Goal: Check status: Check status

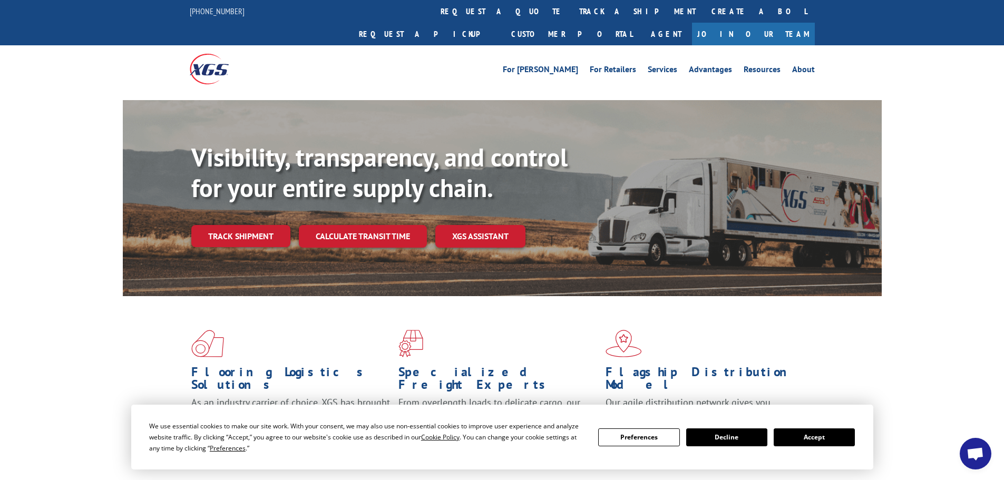
click at [807, 437] on button "Accept" at bounding box center [814, 437] width 81 height 18
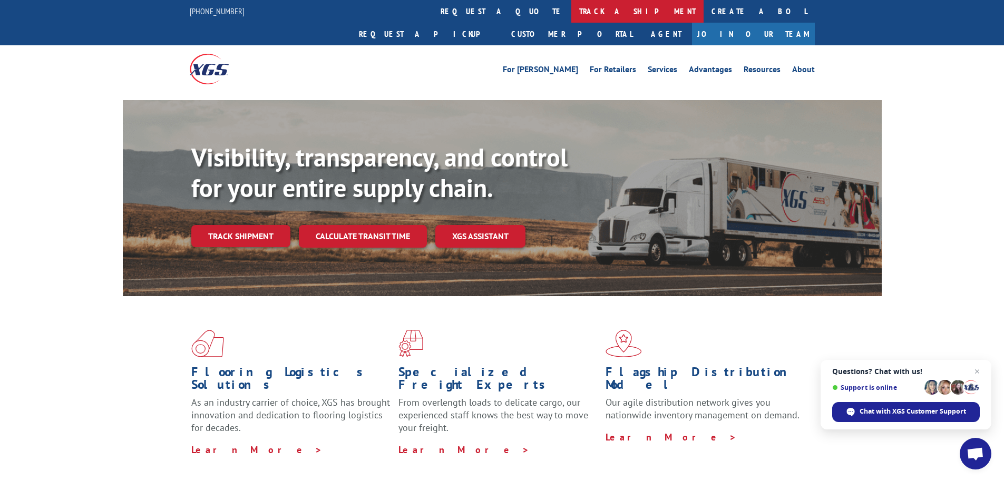
click at [571, 17] on link "track a shipment" at bounding box center [637, 11] width 132 height 23
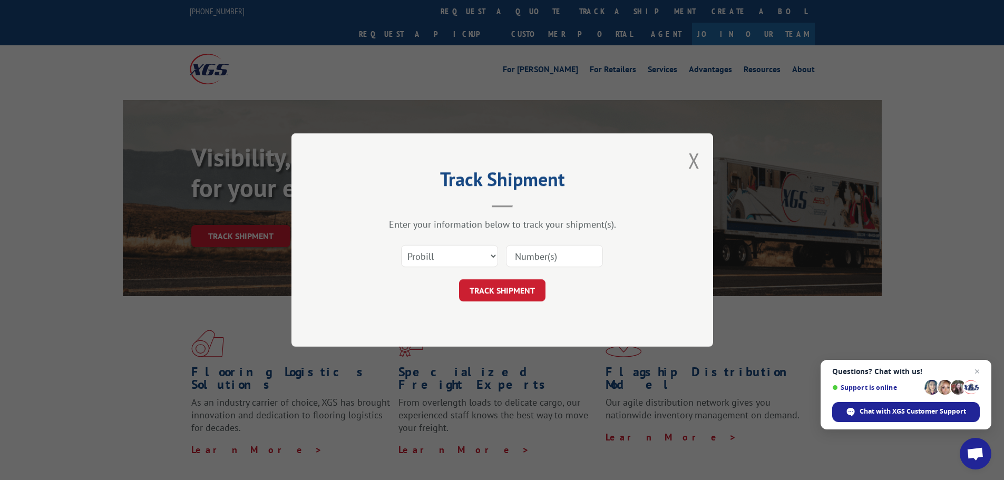
click at [522, 255] on input at bounding box center [554, 256] width 97 height 22
paste input "17442860"
type input "17442860"
click at [511, 293] on button "TRACK SHIPMENT" at bounding box center [502, 290] width 86 height 22
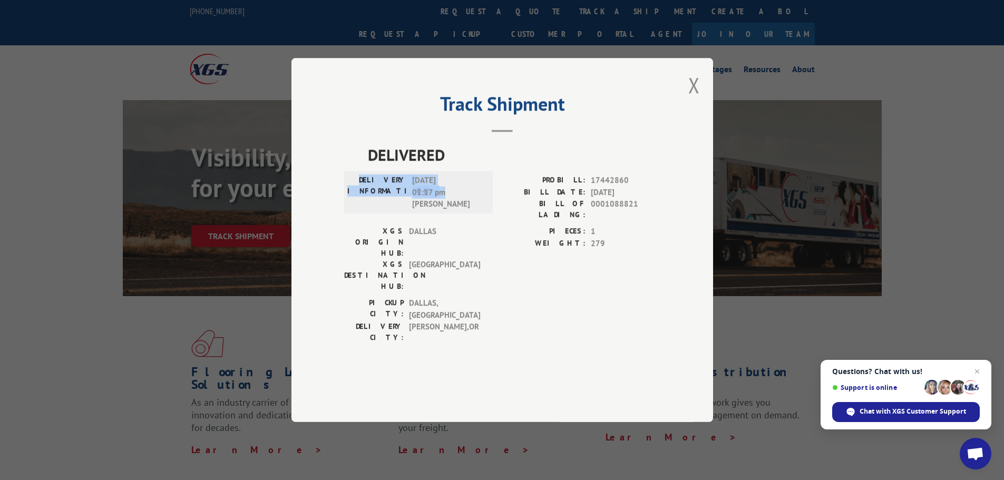
drag, startPoint x: 376, startPoint y: 210, endPoint x: 443, endPoint y: 226, distance: 68.7
click at [443, 210] on div "DELIVERY INFORMATION: [DATE] 01:17 pm [PERSON_NAME]" at bounding box center [418, 192] width 142 height 36
click at [515, 319] on div "DELIVERED DELIVERY INFORMATION: [DATE] 01:17 pm [PERSON_NAME]: 17442860 BILL DA…" at bounding box center [502, 260] width 316 height 234
